Goal: Complete application form

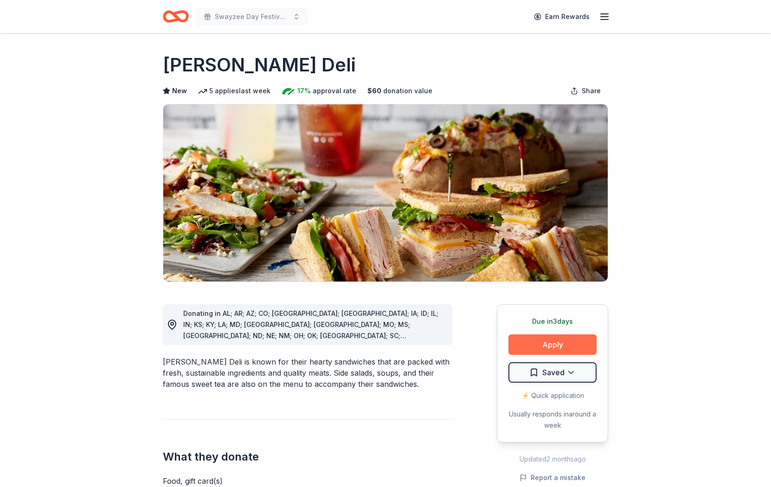
click at [550, 347] on button "Apply" at bounding box center [552, 344] width 88 height 20
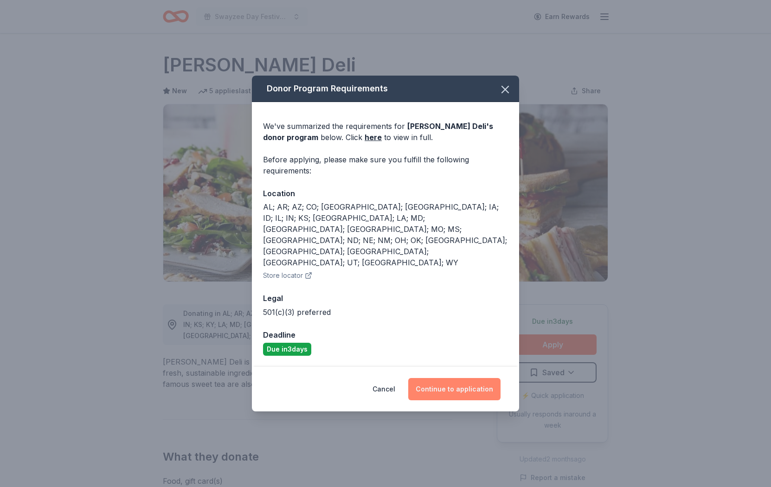
click at [437, 378] on button "Continue to application" at bounding box center [454, 389] width 92 height 22
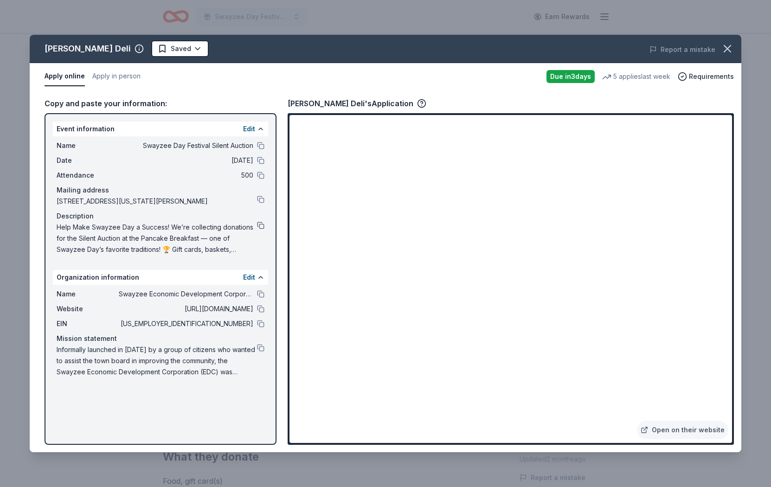
click at [258, 223] on button at bounding box center [260, 225] width 7 height 7
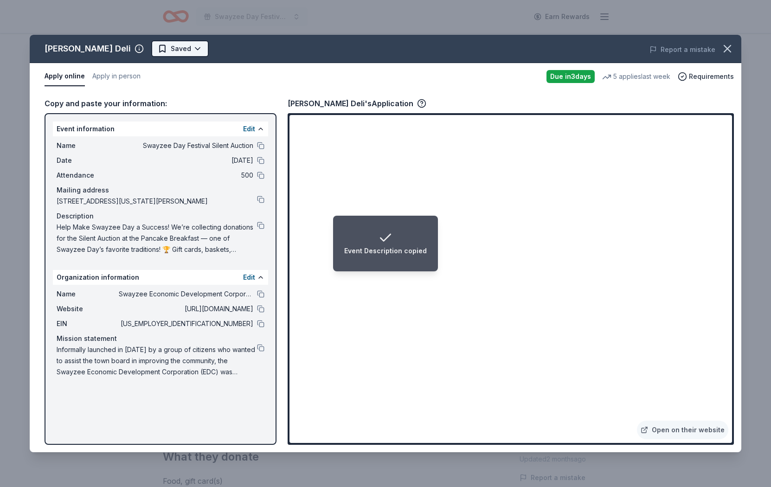
click at [166, 57] on body "Event Description copied Swayzee Day Festival Silent Auction Earn Rewards Due i…" at bounding box center [385, 243] width 771 height 487
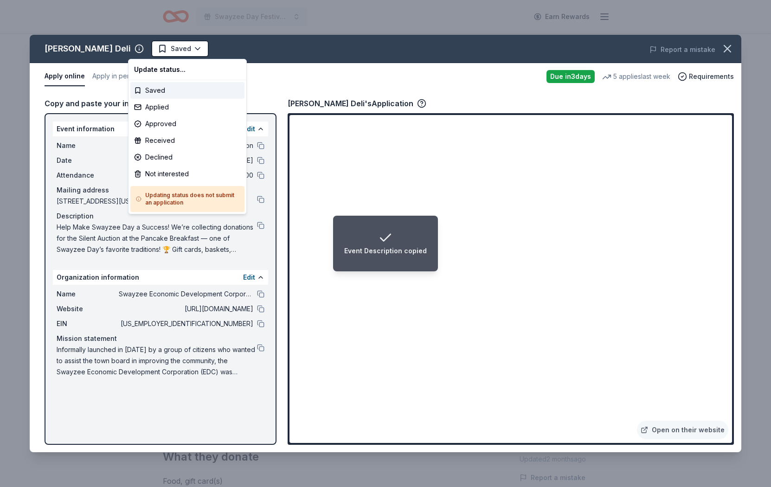
click at [166, 53] on html "Event Description copied Swayzee Day Festival Silent Auction Earn Rewards Due i…" at bounding box center [385, 243] width 771 height 487
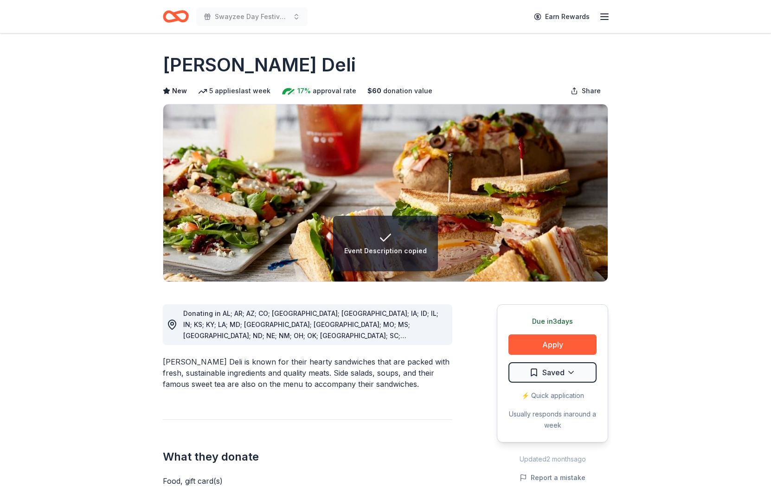
click at [166, 54] on h1 "McAlister's Deli" at bounding box center [259, 65] width 193 height 26
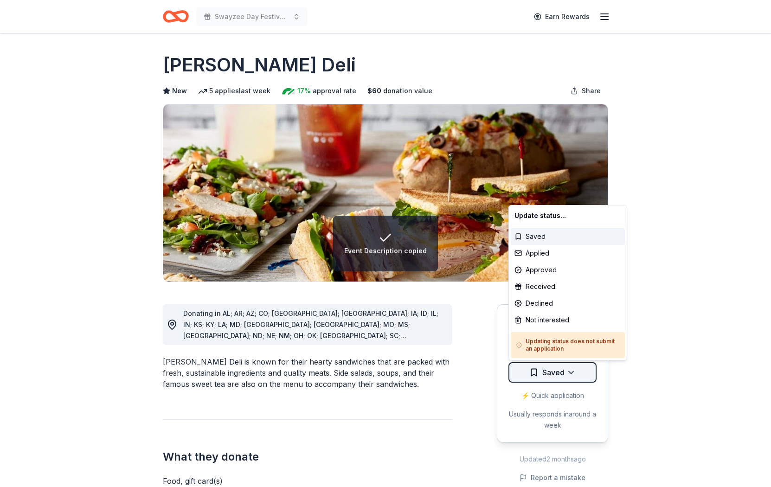
click at [580, 376] on html "Event Description copied Swayzee Day Festival Silent Auction Earn Rewards Due i…" at bounding box center [385, 243] width 771 height 487
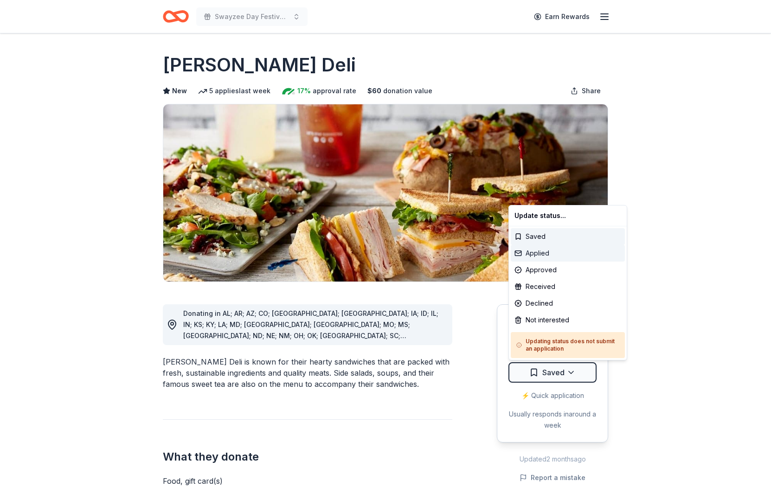
click at [546, 251] on div "Applied" at bounding box center [567, 253] width 114 height 17
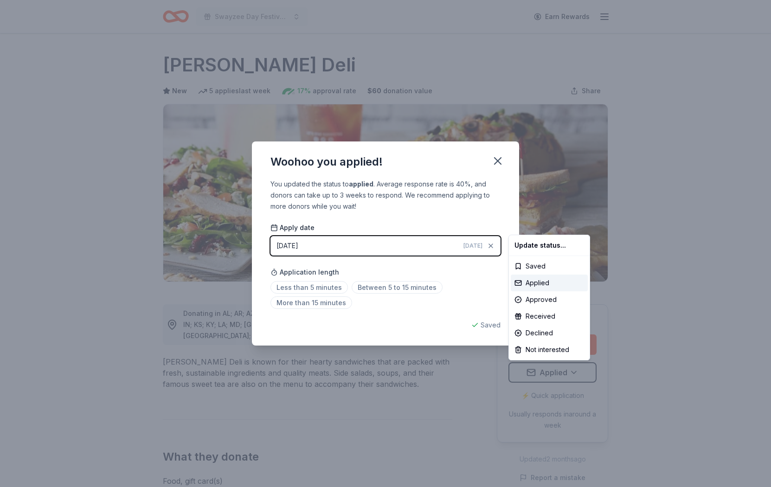
click at [332, 284] on html "Swayzee Day Festival Silent Auction Earn Rewards Due in 3 days Share McAlister'…" at bounding box center [385, 243] width 771 height 487
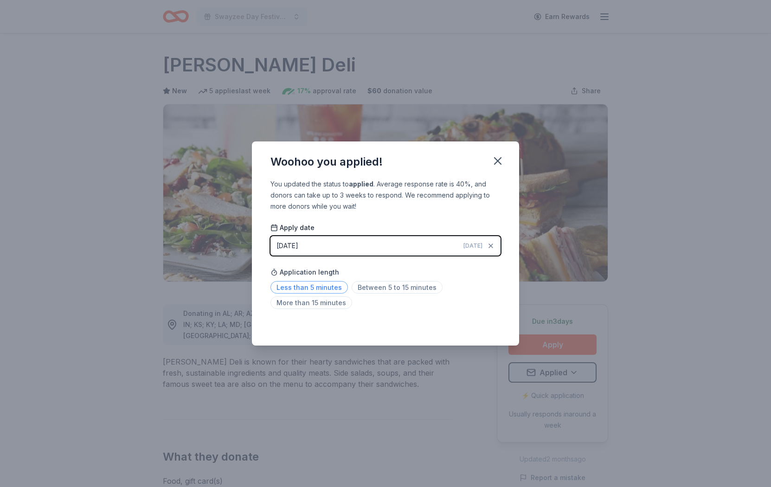
click at [325, 288] on span "Less than 5 minutes" at bounding box center [308, 287] width 77 height 13
click at [496, 162] on icon "button" at bounding box center [497, 160] width 13 height 13
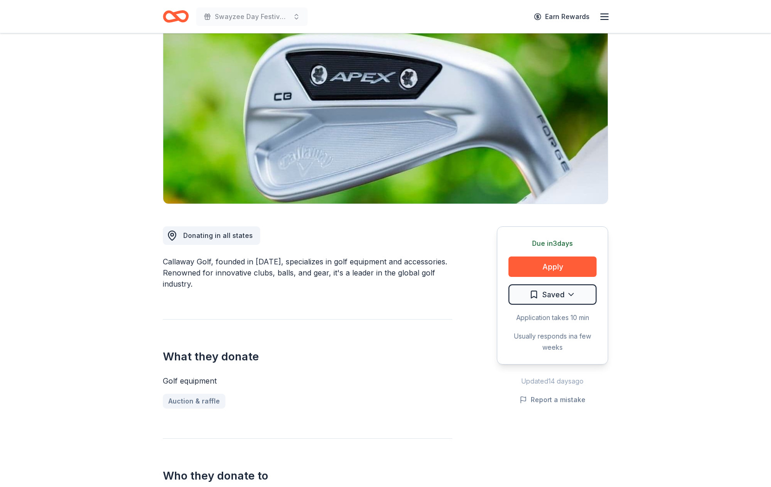
scroll to position [89, 0]
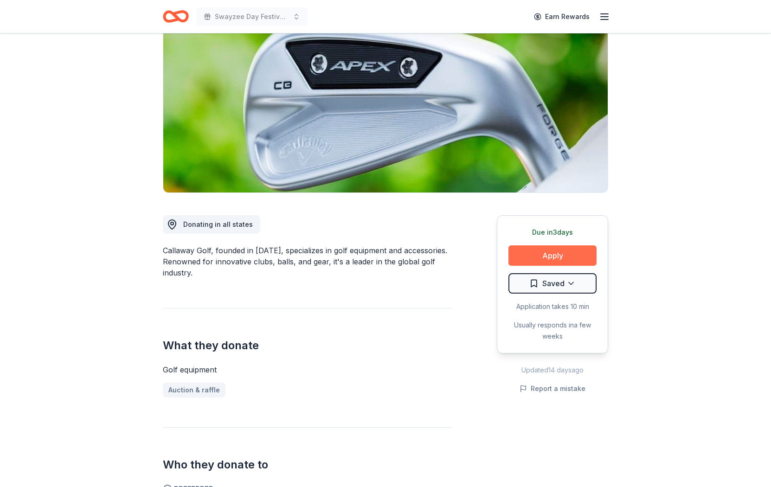
click at [556, 255] on button "Apply" at bounding box center [552, 255] width 88 height 20
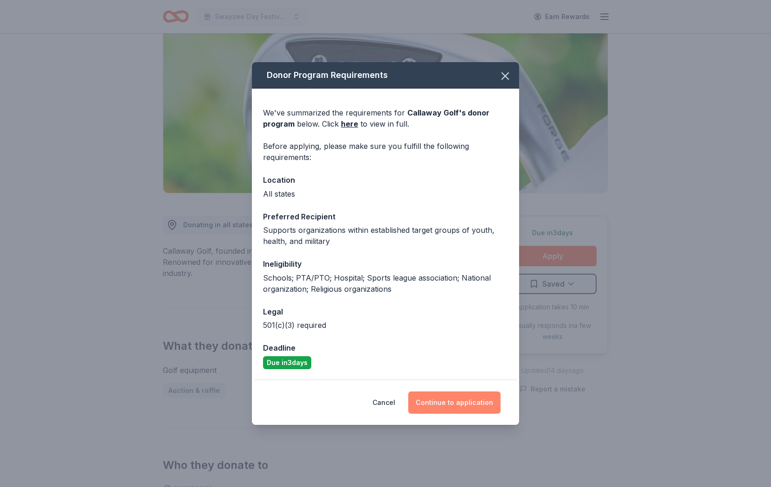
click at [446, 404] on button "Continue to application" at bounding box center [454, 402] width 92 height 22
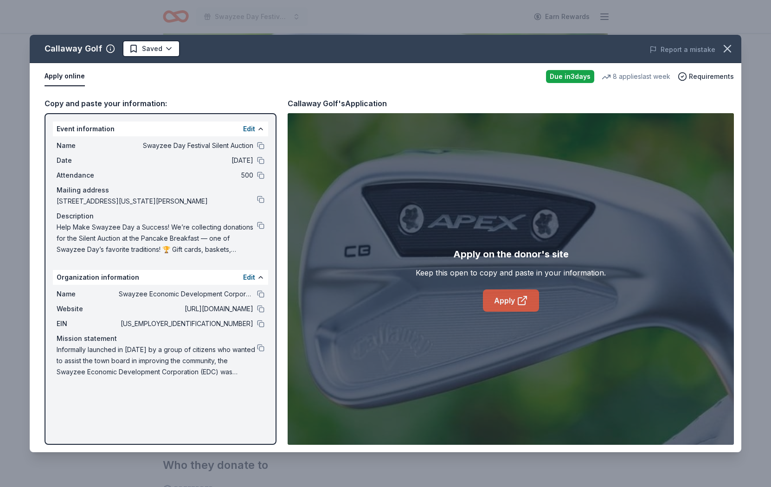
click at [501, 297] on link "Apply" at bounding box center [511, 300] width 56 height 22
click at [262, 299] on div "Name Swayzee Economic Development Corporation" at bounding box center [161, 293] width 208 height 11
click at [261, 293] on button at bounding box center [260, 293] width 7 height 7
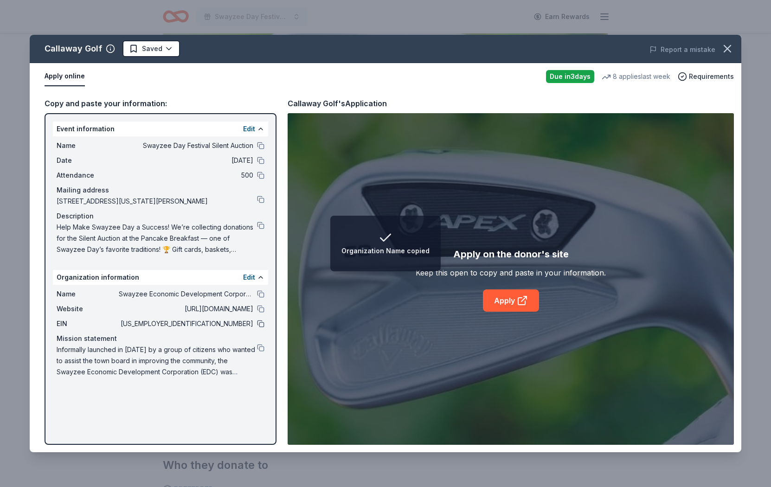
click at [259, 323] on button at bounding box center [260, 323] width 7 height 7
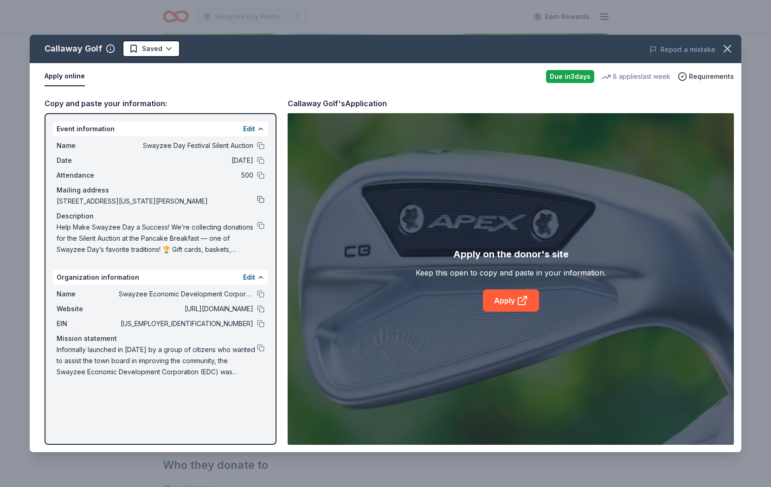
click at [259, 199] on button at bounding box center [260, 199] width 7 height 7
